Goal: Transaction & Acquisition: Purchase product/service

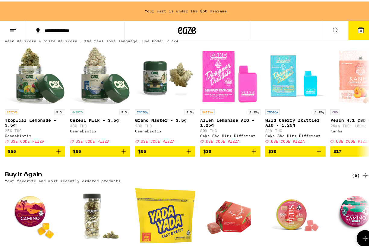
scroll to position [60, 0]
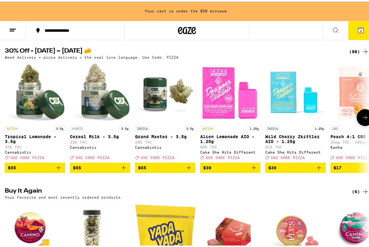
click at [363, 118] on icon at bounding box center [365, 115] width 7 height 7
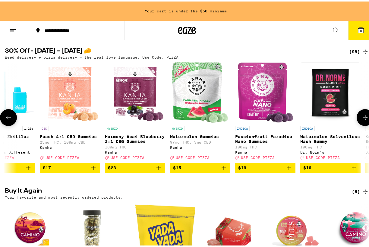
scroll to position [0, 294]
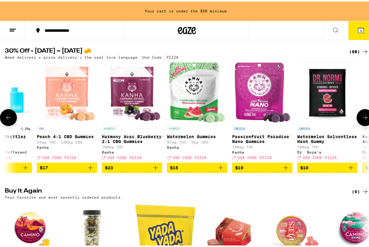
click at [364, 118] on icon at bounding box center [365, 115] width 7 height 7
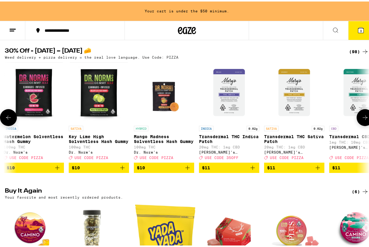
click at [364, 118] on icon at bounding box center [365, 115] width 7 height 7
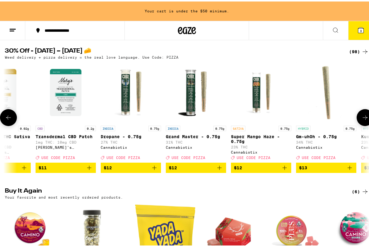
click at [364, 118] on icon at bounding box center [365, 115] width 7 height 7
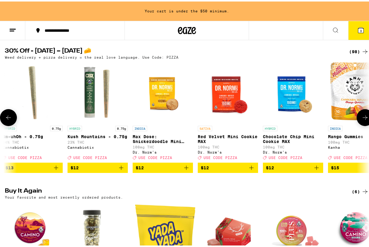
click at [364, 118] on icon at bounding box center [365, 115] width 7 height 7
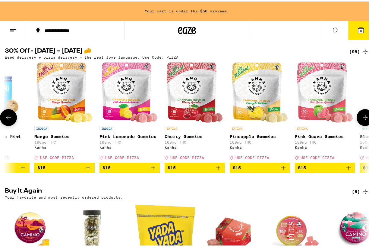
click at [364, 118] on icon at bounding box center [365, 115] width 7 height 7
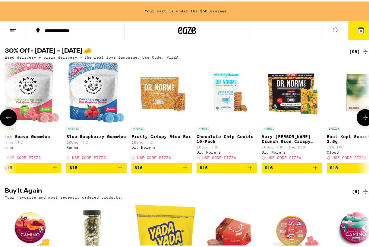
click at [364, 118] on icon at bounding box center [365, 115] width 7 height 7
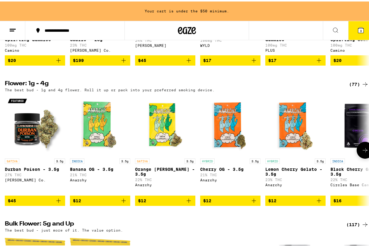
scroll to position [332, 0]
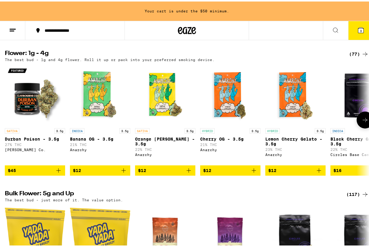
click at [362, 122] on icon at bounding box center [365, 118] width 7 height 7
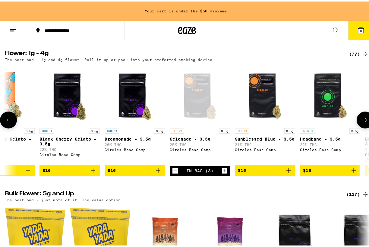
scroll to position [0, 294]
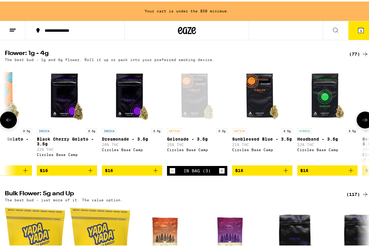
click at [362, 122] on icon at bounding box center [365, 118] width 7 height 7
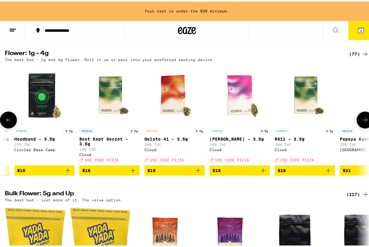
scroll to position [0, 588]
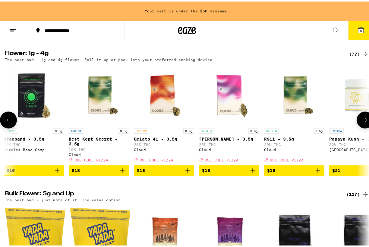
click at [188, 172] on icon "Add to bag" at bounding box center [187, 168] width 7 height 7
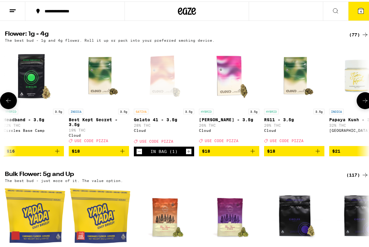
scroll to position [313, 0]
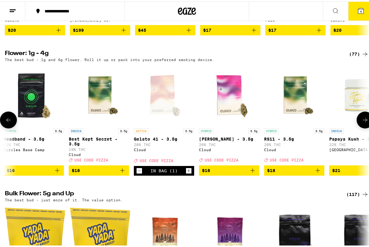
click at [188, 173] on icon "Increment" at bounding box center [188, 168] width 5 height 7
click at [358, 10] on icon at bounding box center [360, 9] width 5 height 5
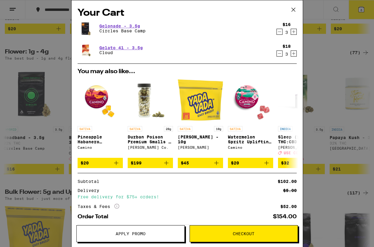
click at [277, 33] on icon "Decrement" at bounding box center [279, 31] width 5 height 7
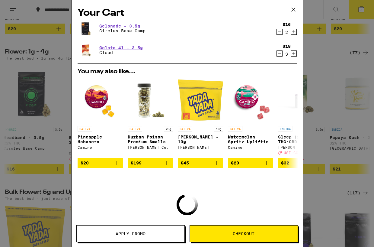
click at [277, 33] on icon "Decrement" at bounding box center [279, 31] width 5 height 7
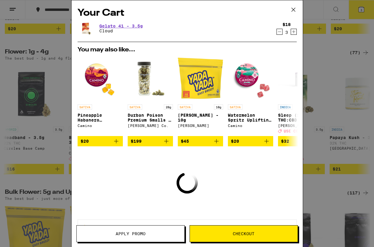
click at [277, 33] on icon "Decrement" at bounding box center [279, 31] width 5 height 7
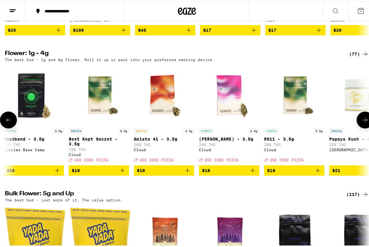
click at [167, 172] on span "$18" at bounding box center [164, 168] width 54 height 7
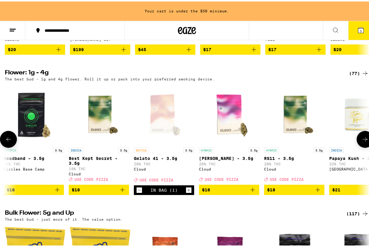
scroll to position [332, 0]
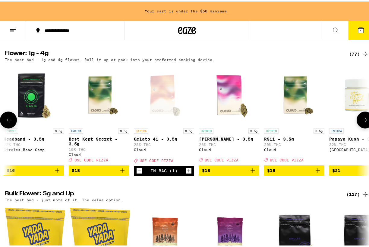
click at [188, 173] on icon "Increment" at bounding box center [188, 168] width 5 height 7
click at [190, 173] on icon "Increment" at bounding box center [188, 168] width 5 height 7
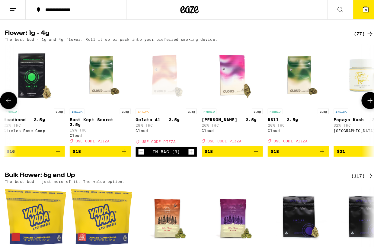
scroll to position [313, 0]
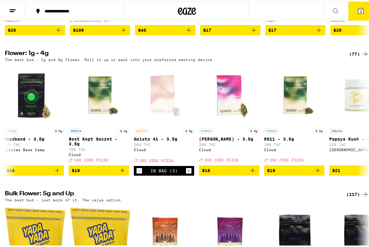
click at [360, 16] on button "3" at bounding box center [361, 9] width 25 height 19
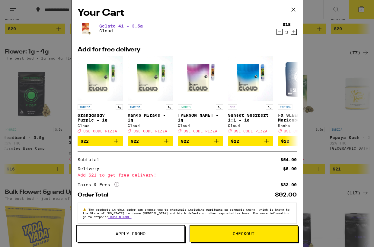
click at [277, 33] on icon "Decrement" at bounding box center [279, 31] width 5 height 7
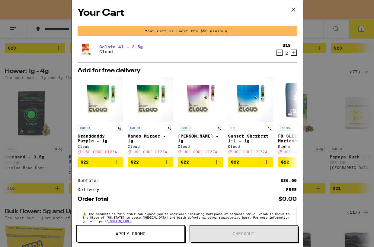
scroll to position [332, 0]
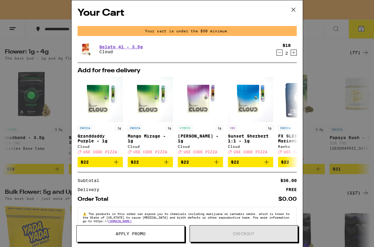
click at [291, 53] on icon "Increment" at bounding box center [293, 52] width 5 height 7
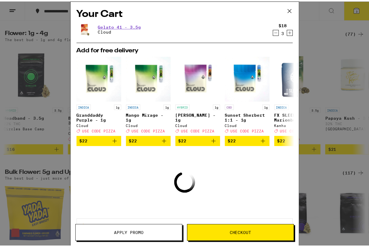
scroll to position [313, 0]
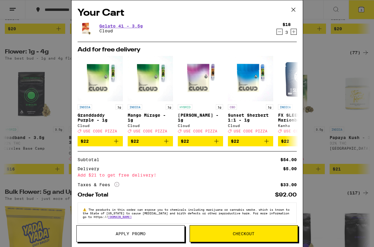
click at [291, 33] on icon "Increment" at bounding box center [293, 31] width 5 height 7
click at [51, 24] on div "Your Cart Gelato 41 - 3.5g Cloud $18 4 Add for free delivery INDICA 1g Granddad…" at bounding box center [187, 123] width 374 height 247
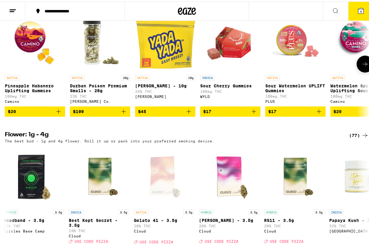
scroll to position [222, 0]
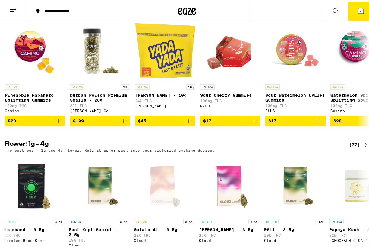
click at [349, 14] on button "4" at bounding box center [361, 9] width 25 height 19
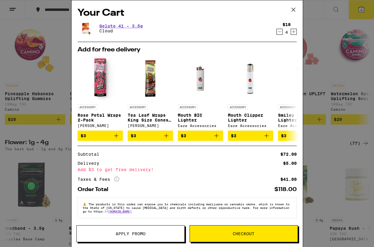
click at [52, 37] on div "Your Cart Gelato 41 - 3.5g Cloud $18 4 Add for free delivery ACCESSORY Rose Pet…" at bounding box center [187, 123] width 374 height 247
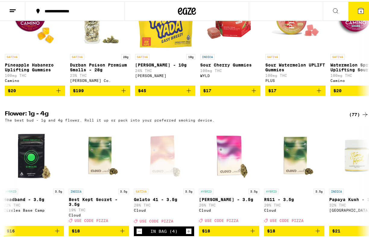
scroll to position [282, 0]
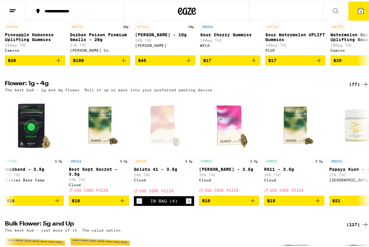
click at [351, 12] on button "4" at bounding box center [361, 9] width 25 height 19
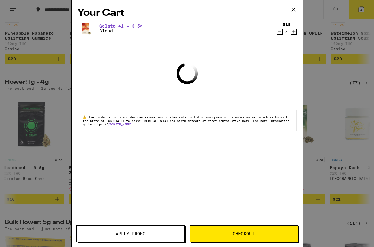
click at [144, 236] on button "Apply Promo" at bounding box center [130, 233] width 108 height 17
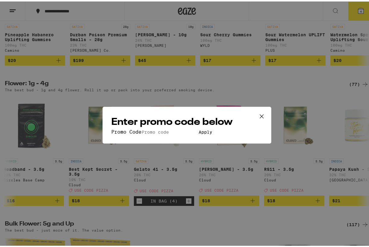
click at [153, 128] on input "Promo Code" at bounding box center [170, 130] width 56 height 5
type input "PIZZA"
click at [201, 133] on span "Apply" at bounding box center [206, 130] width 14 height 5
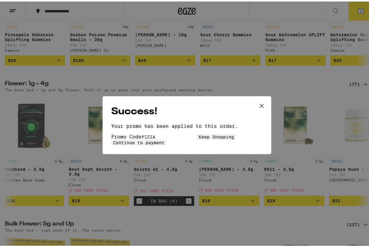
click at [165, 142] on span "Continue to payment" at bounding box center [139, 141] width 52 height 5
